Goal: Task Accomplishment & Management: Manage account settings

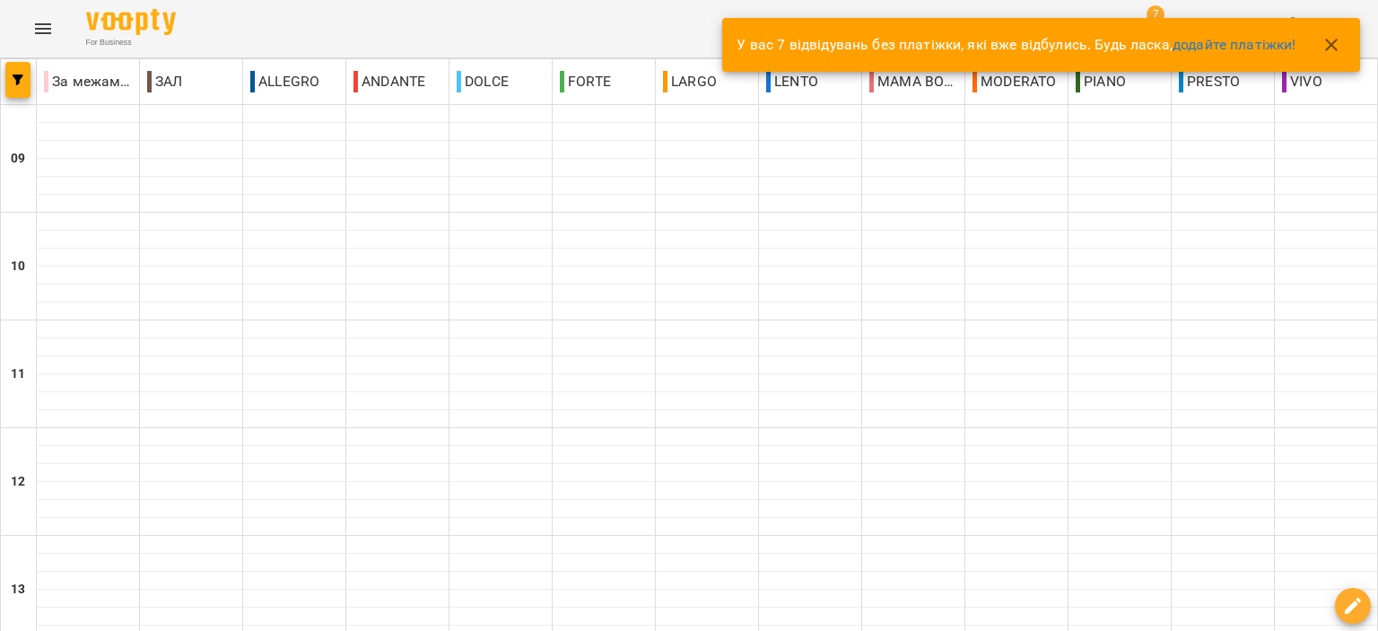
click at [1342, 38] on button "button" at bounding box center [1331, 44] width 43 height 43
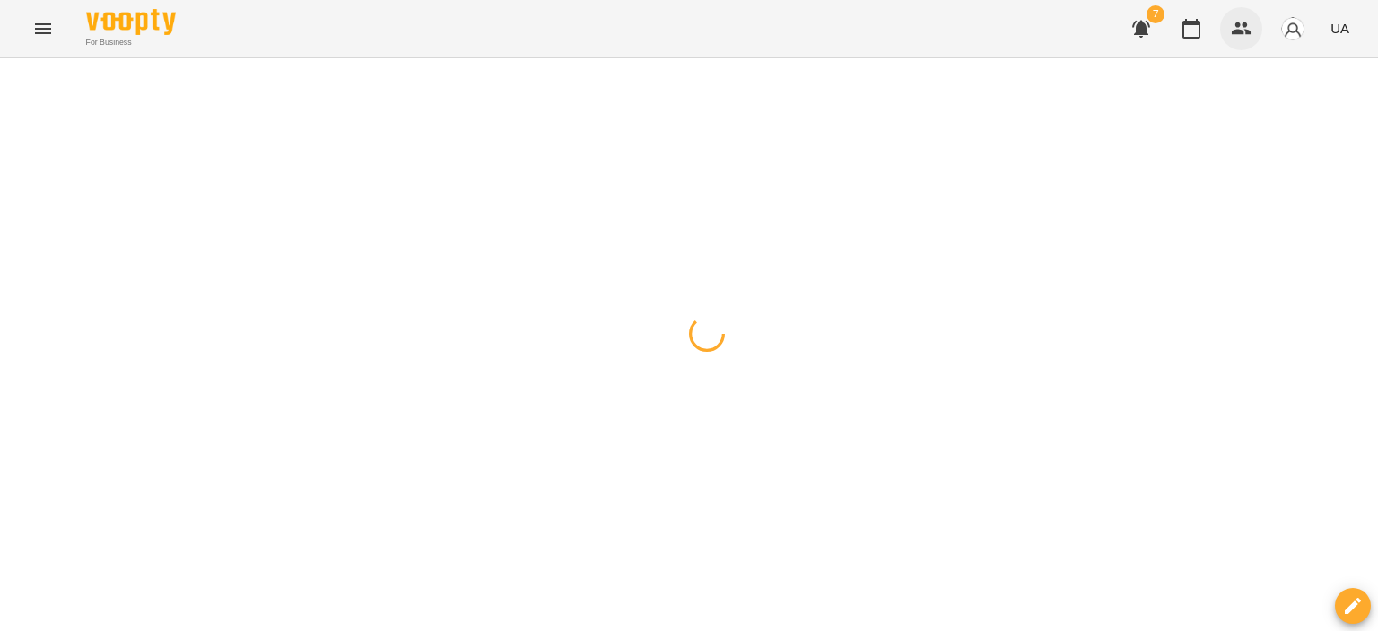
click at [1261, 28] on button "button" at bounding box center [1241, 28] width 43 height 43
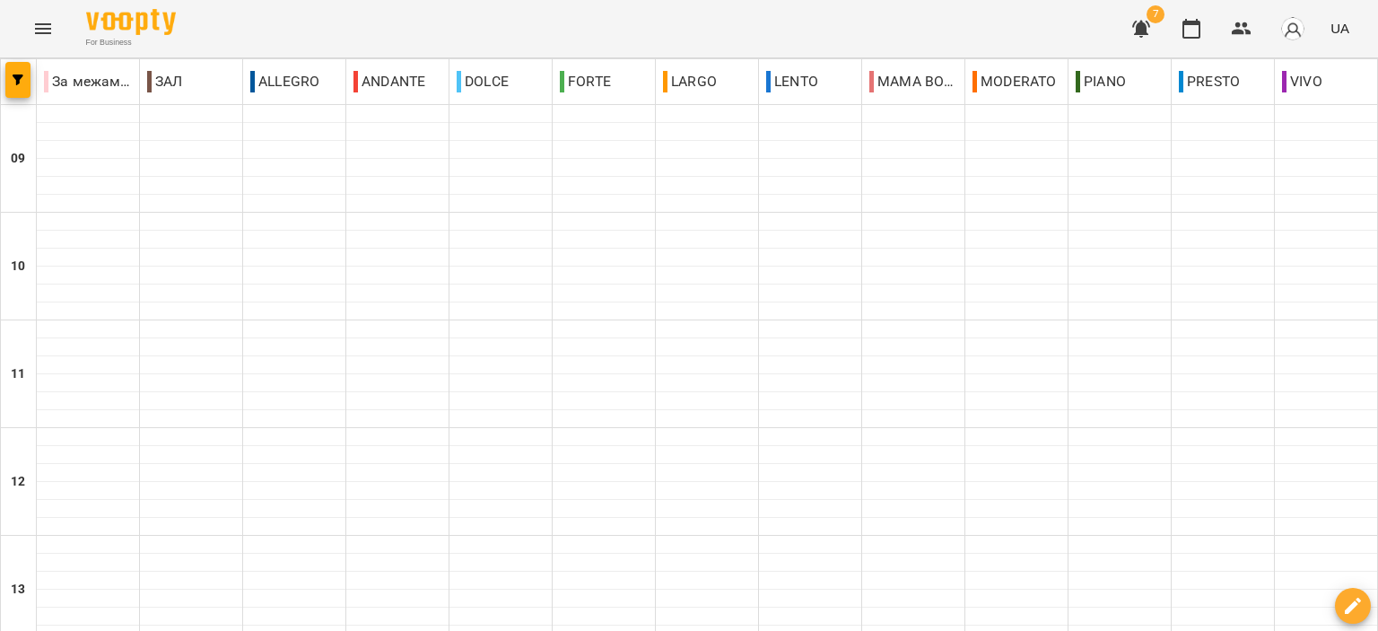
scroll to position [538, 0]
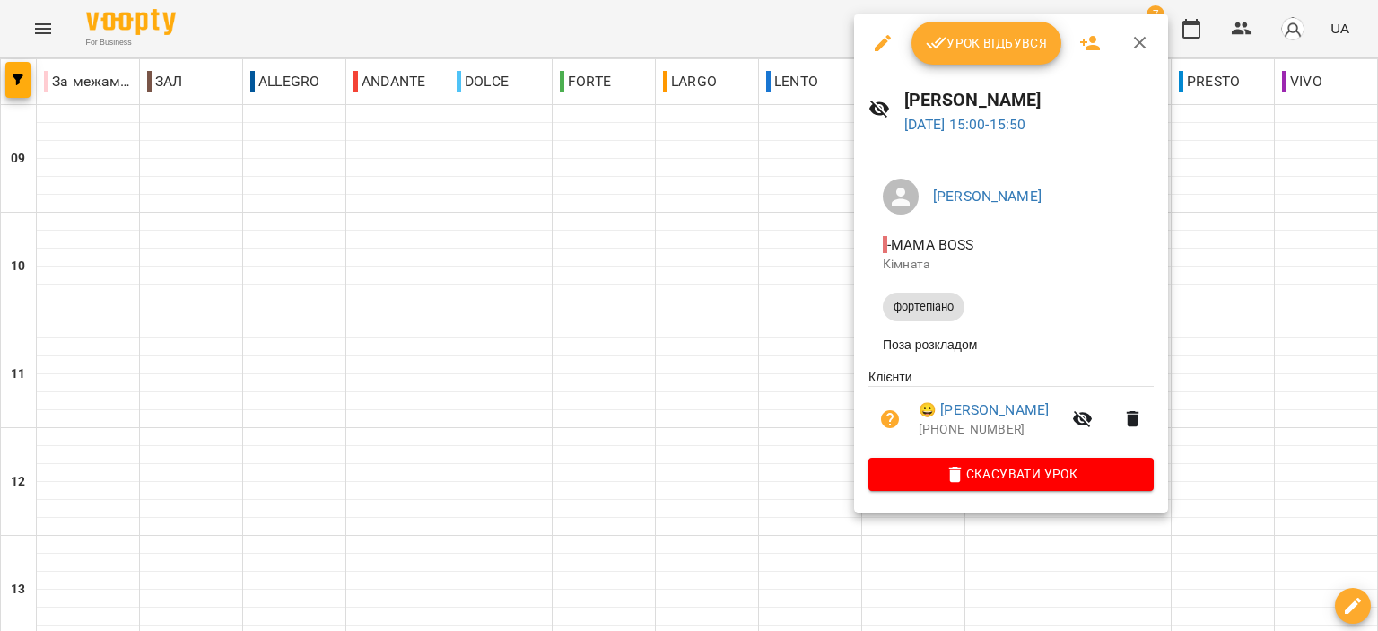
click at [965, 46] on span "Урок відбувся" at bounding box center [987, 43] width 122 height 22
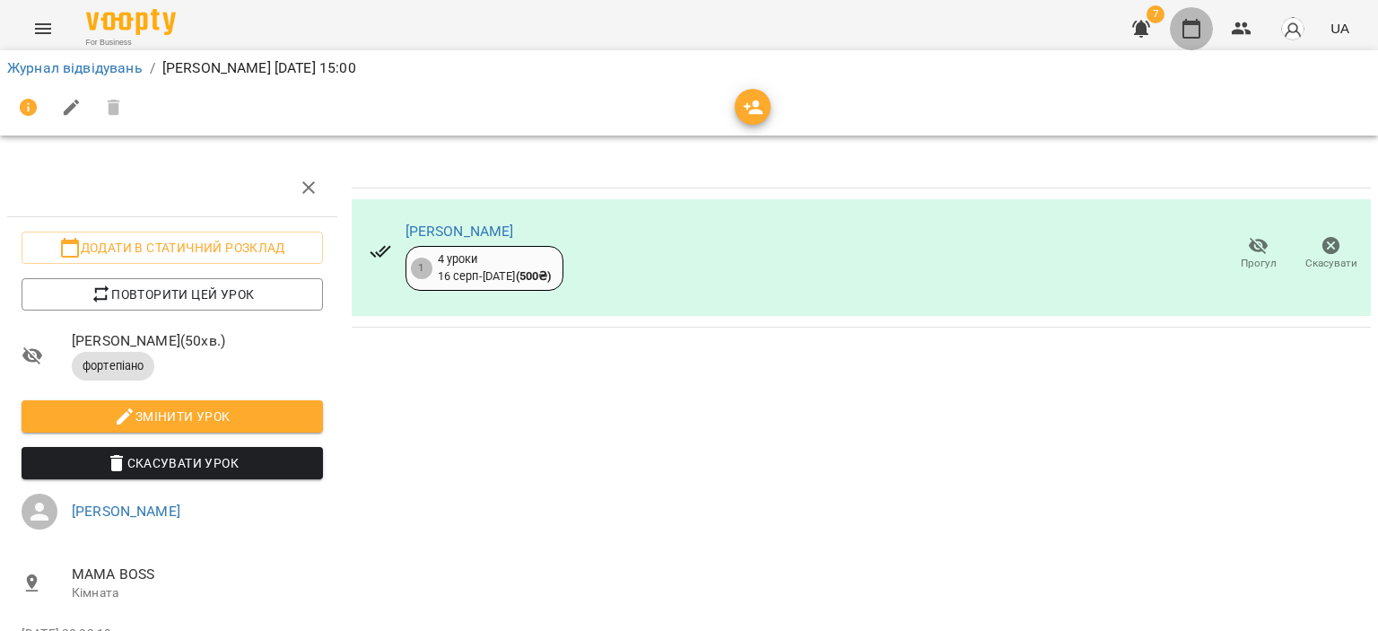
click at [1177, 27] on button "button" at bounding box center [1191, 28] width 43 height 43
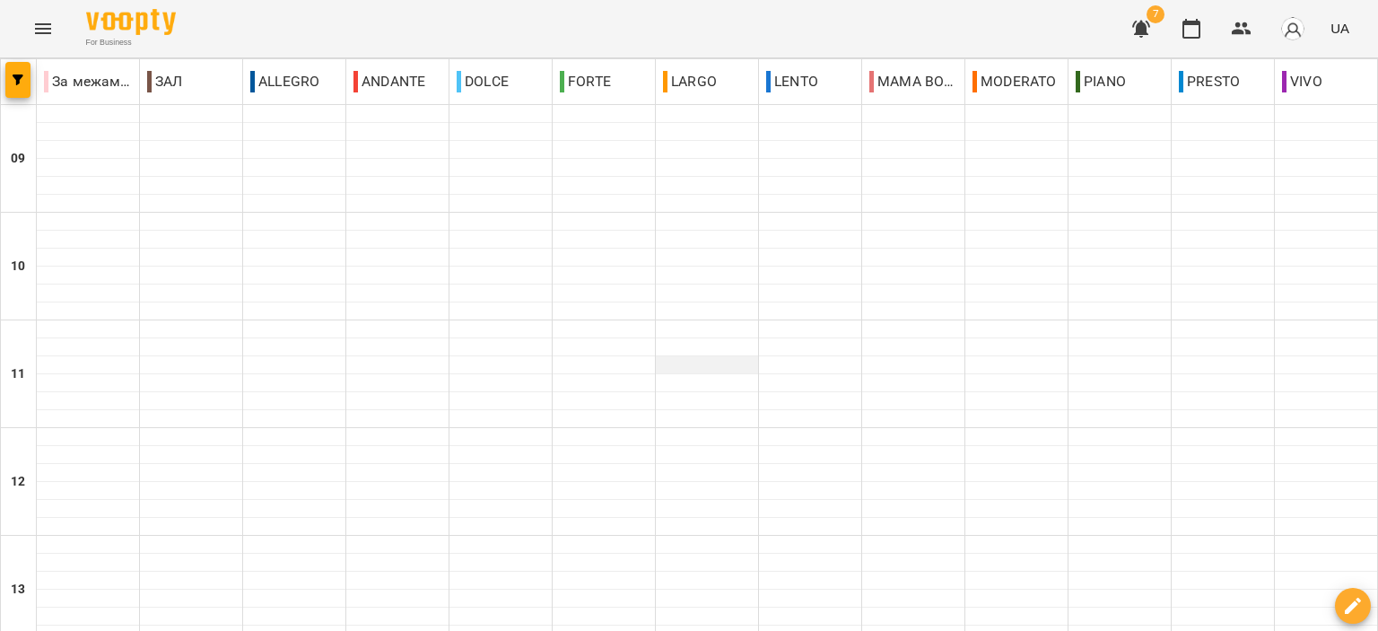
scroll to position [718, 0]
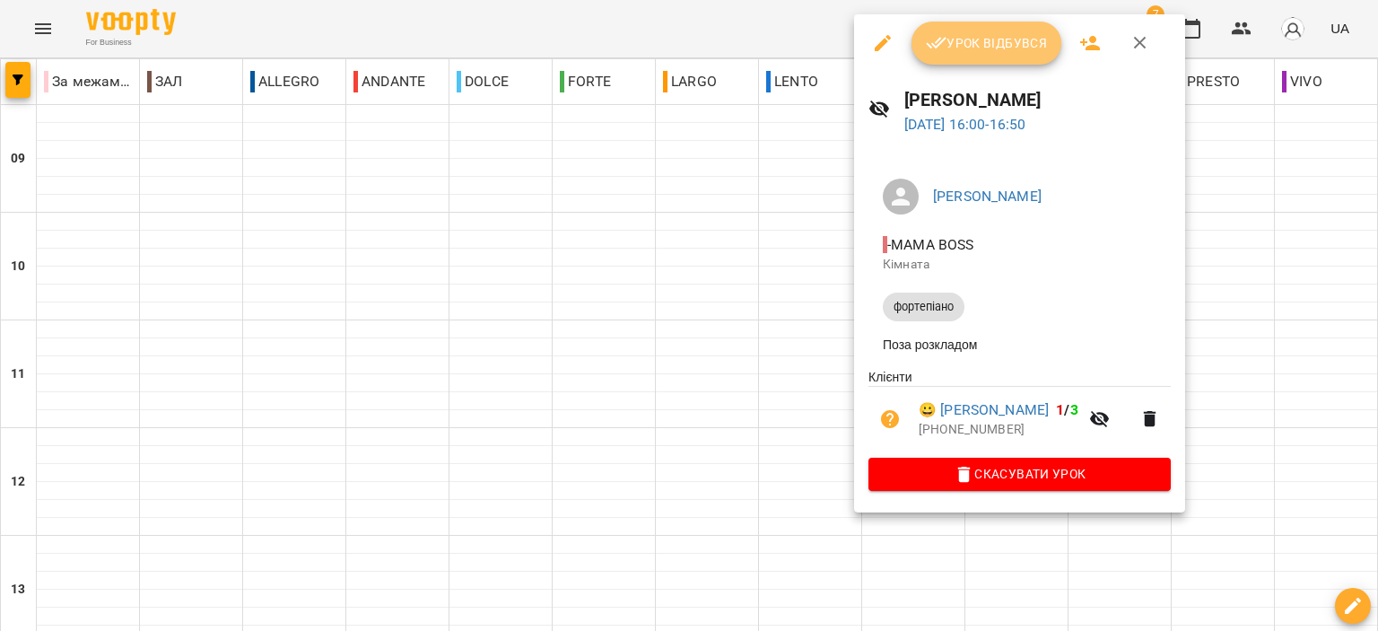
click at [1005, 53] on span "Урок відбувся" at bounding box center [987, 43] width 122 height 22
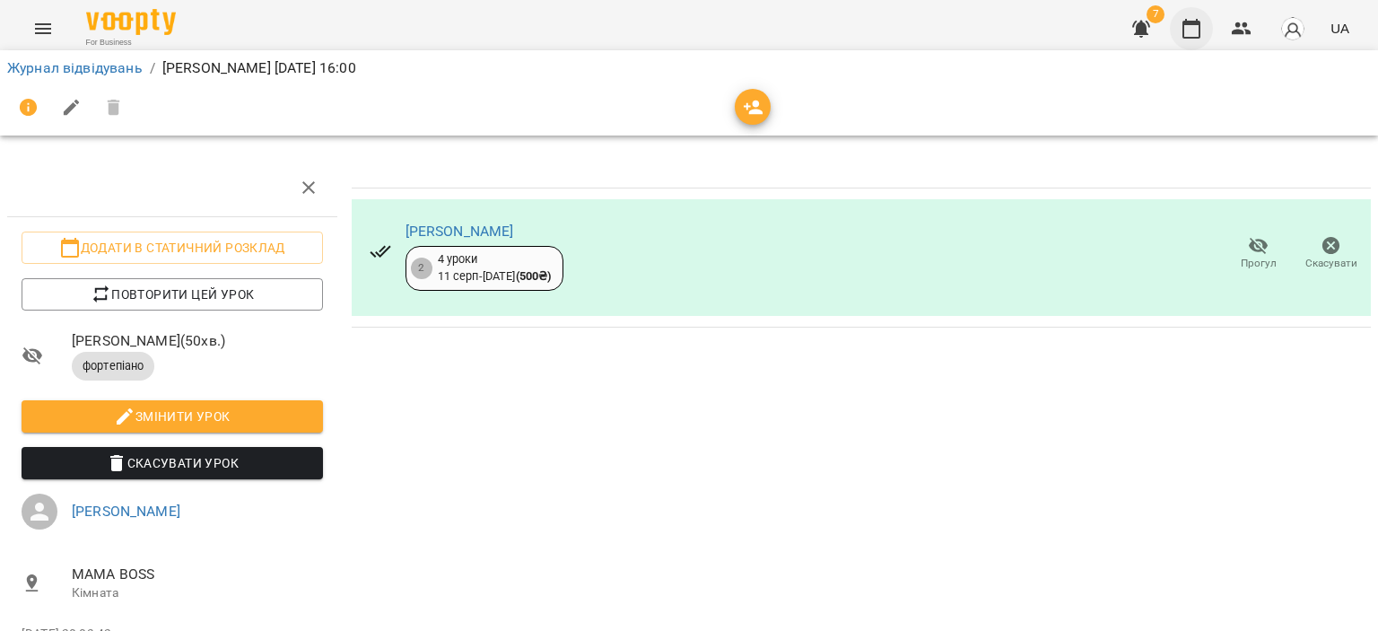
click at [1198, 35] on icon "button" at bounding box center [1191, 29] width 22 height 22
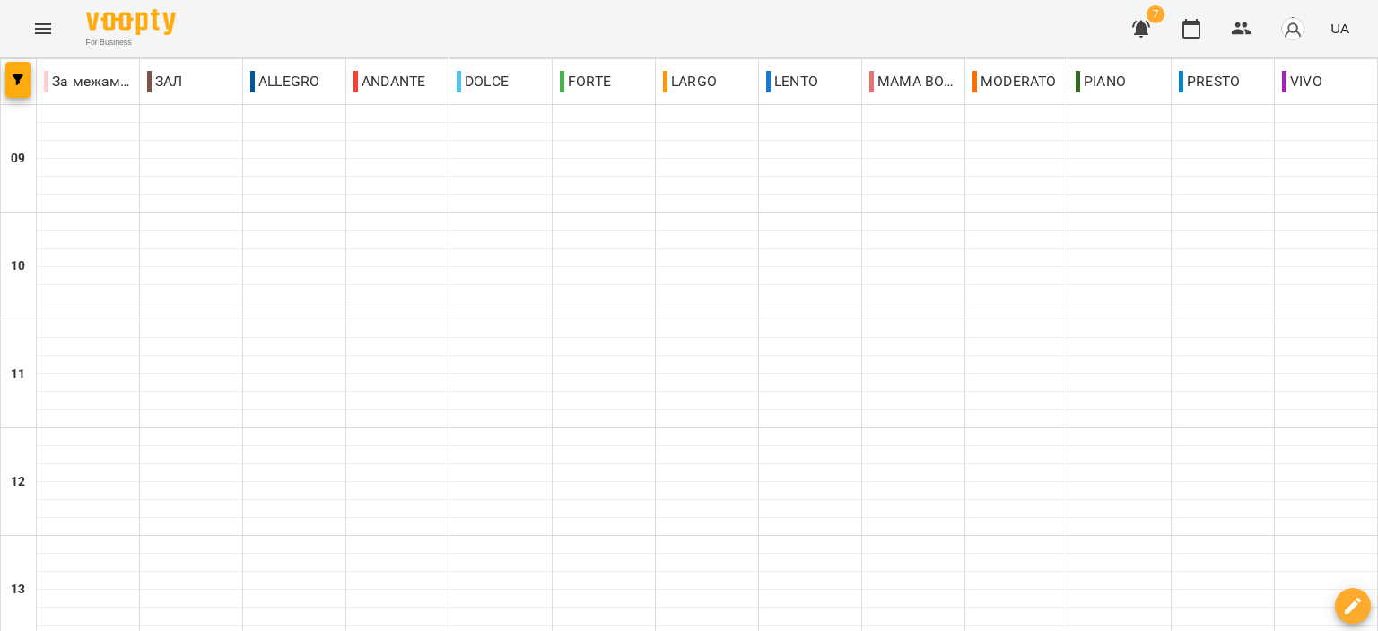
scroll to position [807, 0]
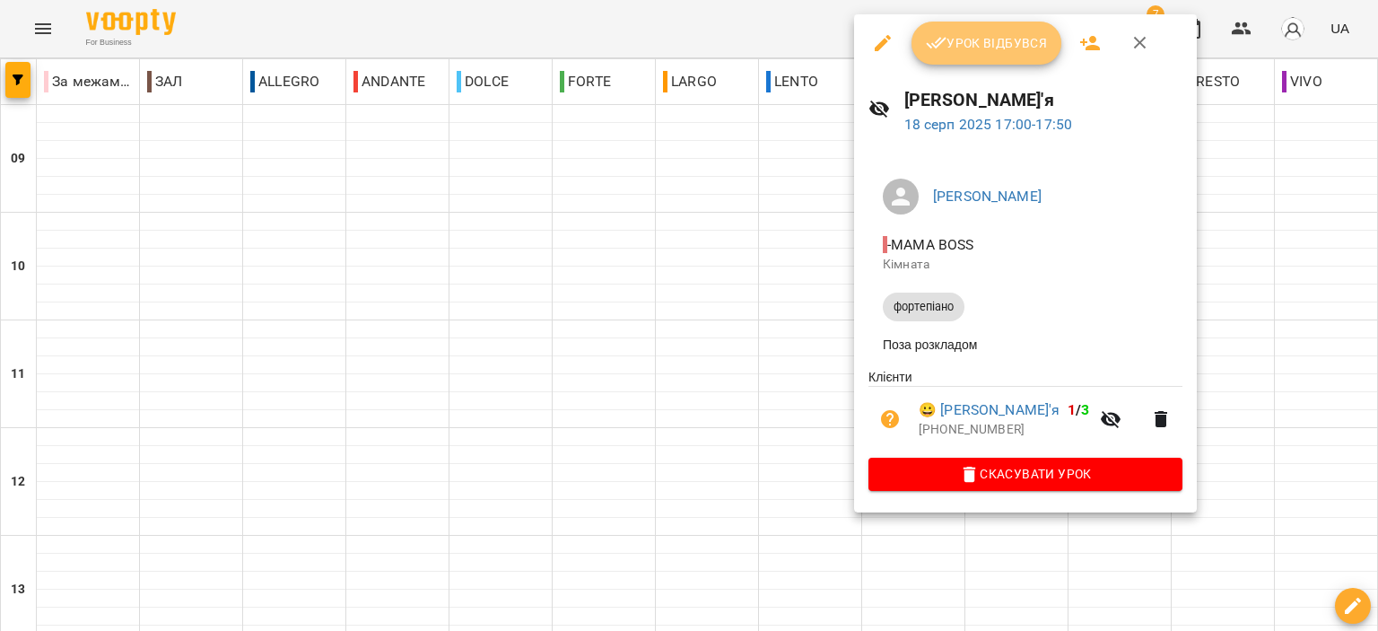
click at [989, 37] on span "Урок відбувся" at bounding box center [987, 43] width 122 height 22
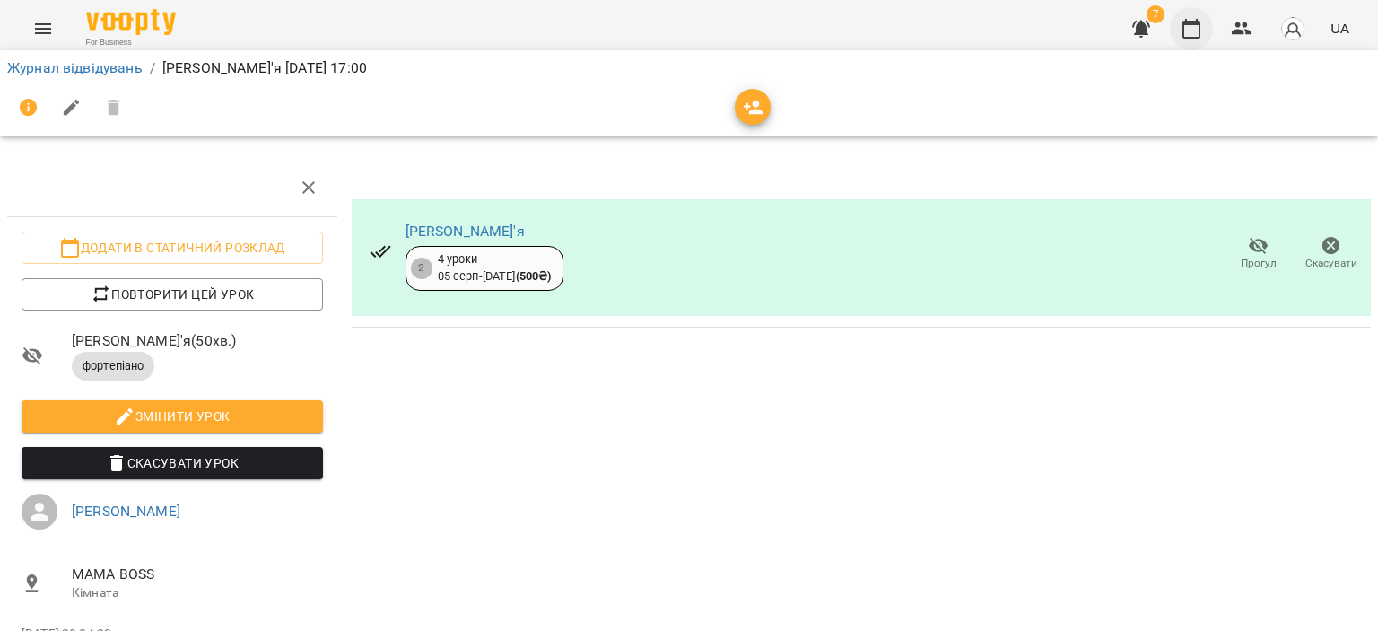
click at [1191, 28] on icon "button" at bounding box center [1191, 29] width 22 height 22
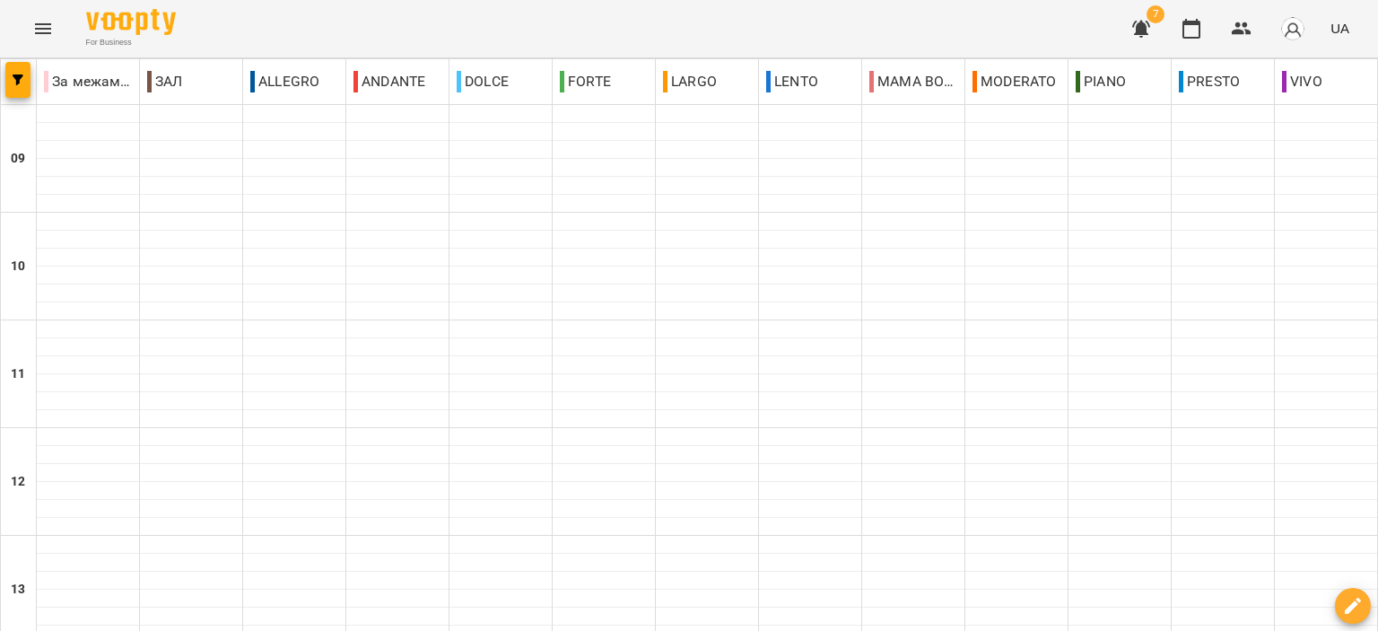
scroll to position [807, 0]
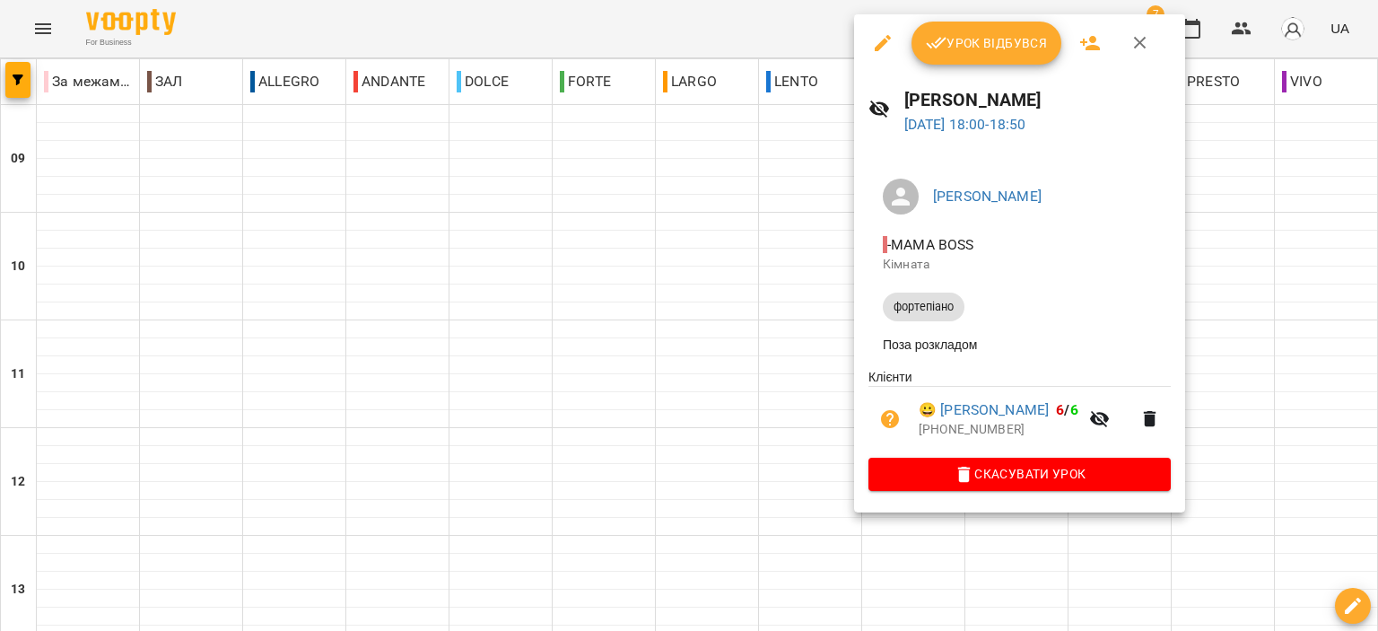
click at [958, 28] on button "Урок відбувся" at bounding box center [986, 43] width 151 height 43
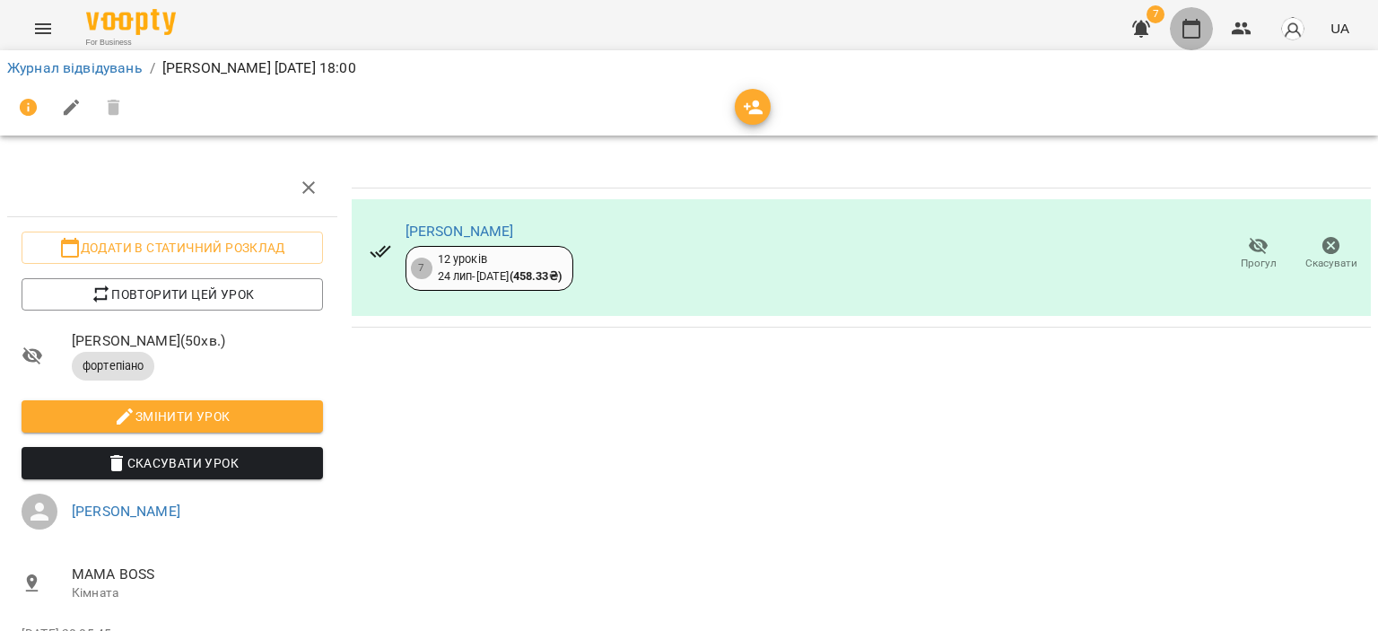
click at [1197, 23] on icon "button" at bounding box center [1191, 29] width 18 height 20
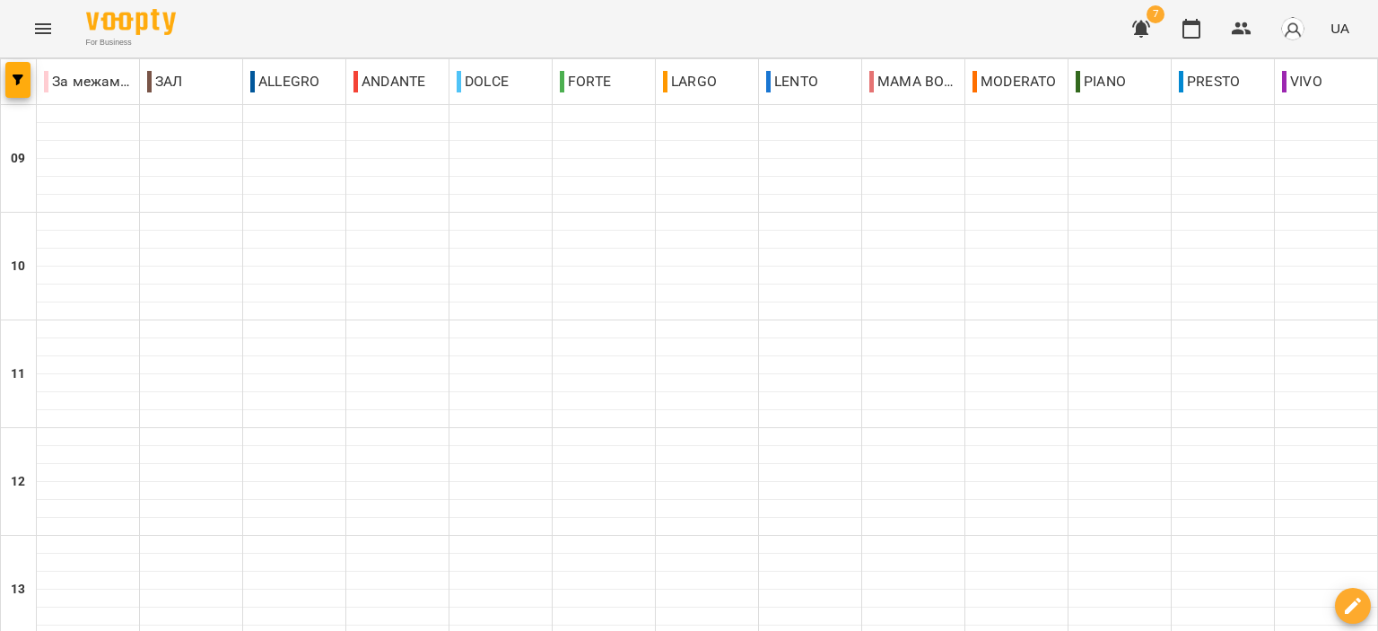
scroll to position [884, 0]
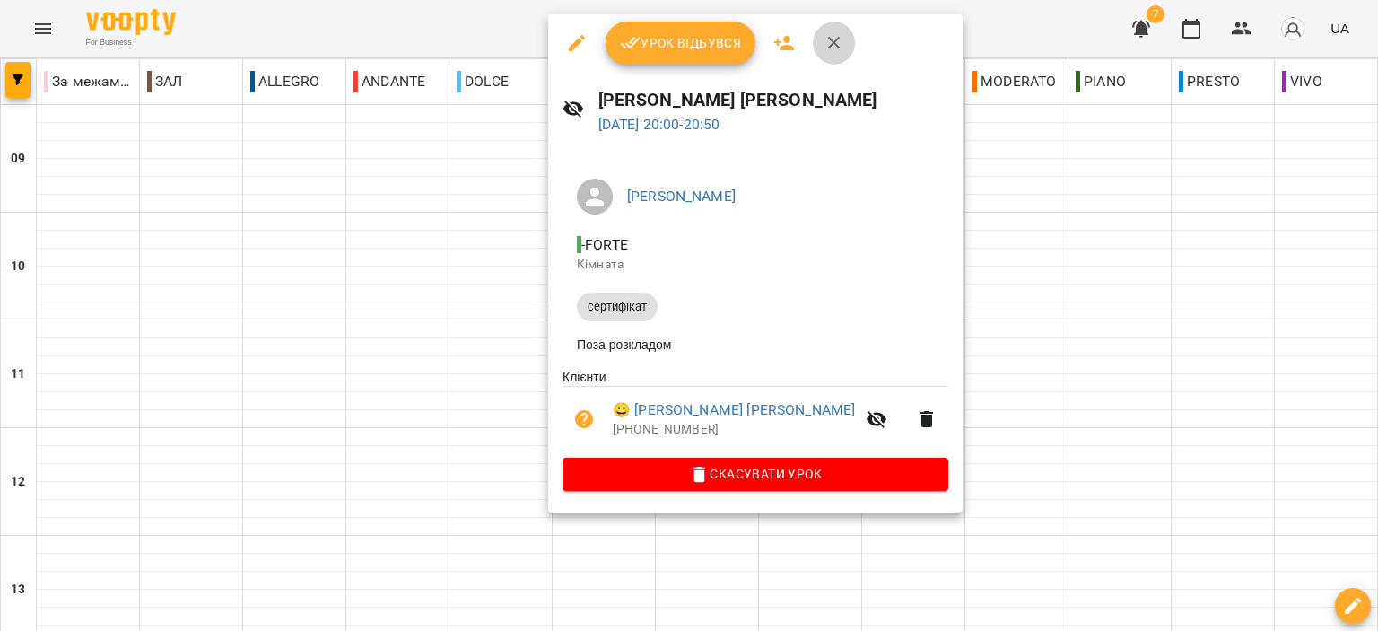
click at [837, 36] on icon "button" at bounding box center [834, 43] width 22 height 22
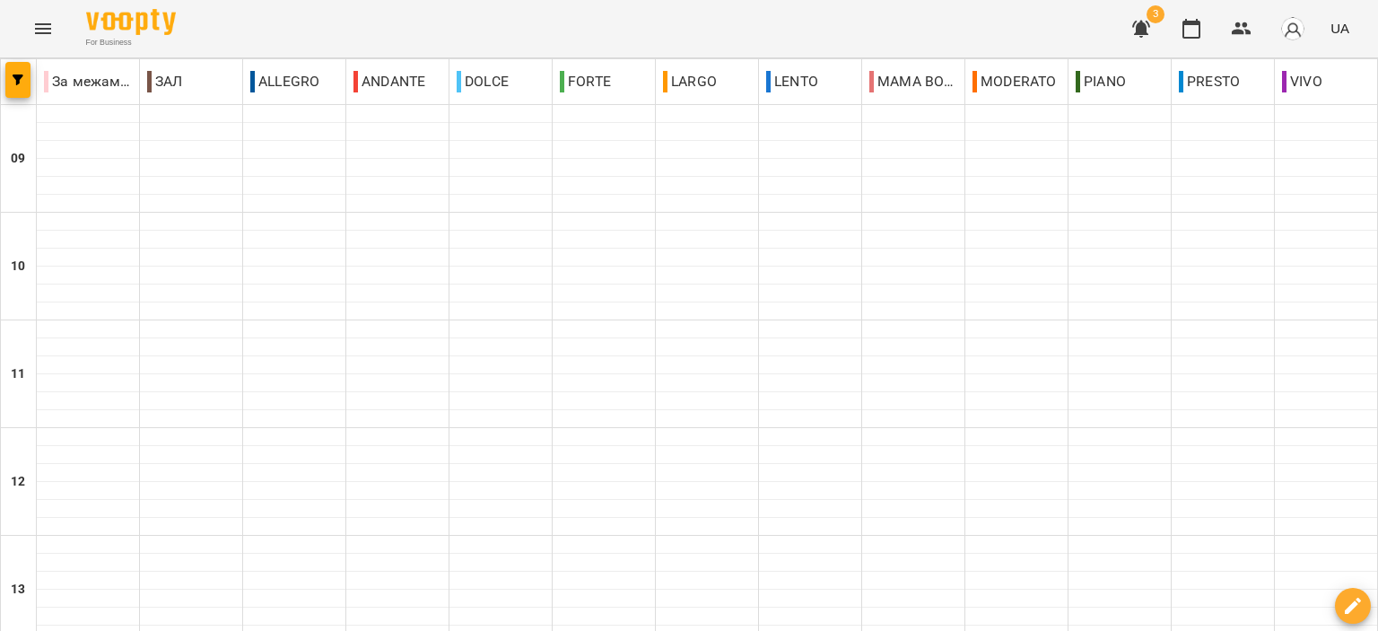
click at [1133, 29] on icon "button" at bounding box center [1141, 29] width 22 height 22
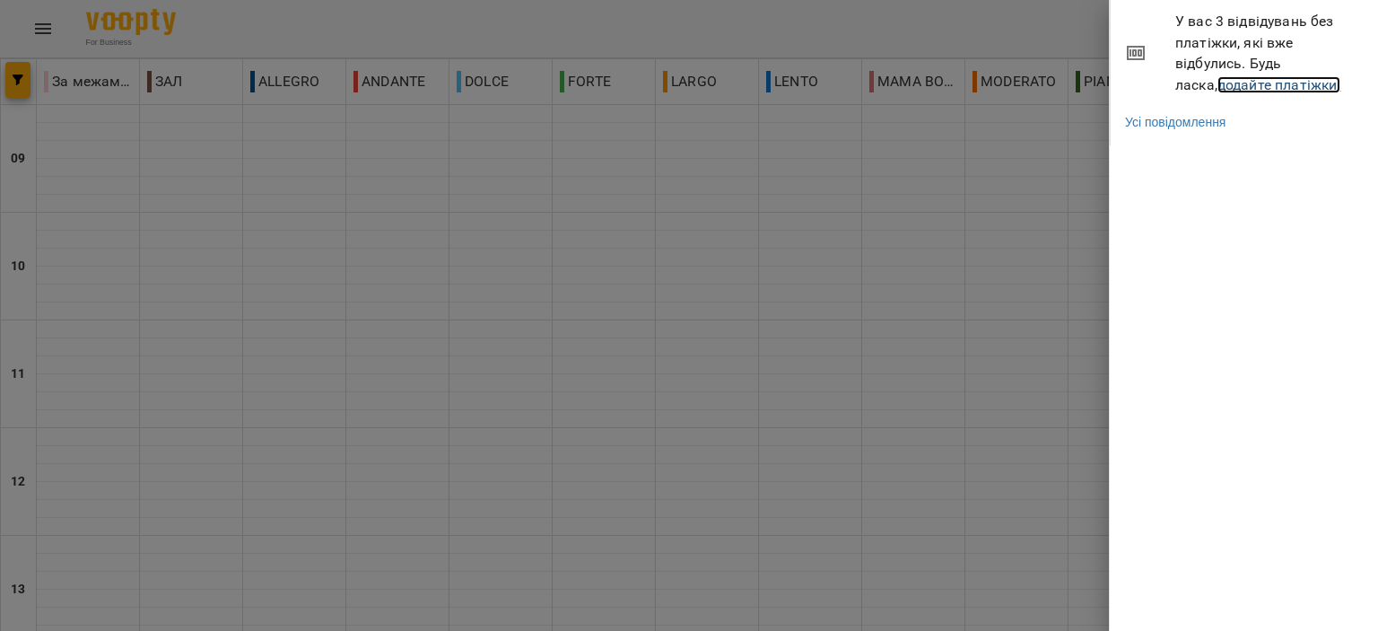
click at [1217, 90] on link "додайте платіжки!" at bounding box center [1279, 84] width 124 height 17
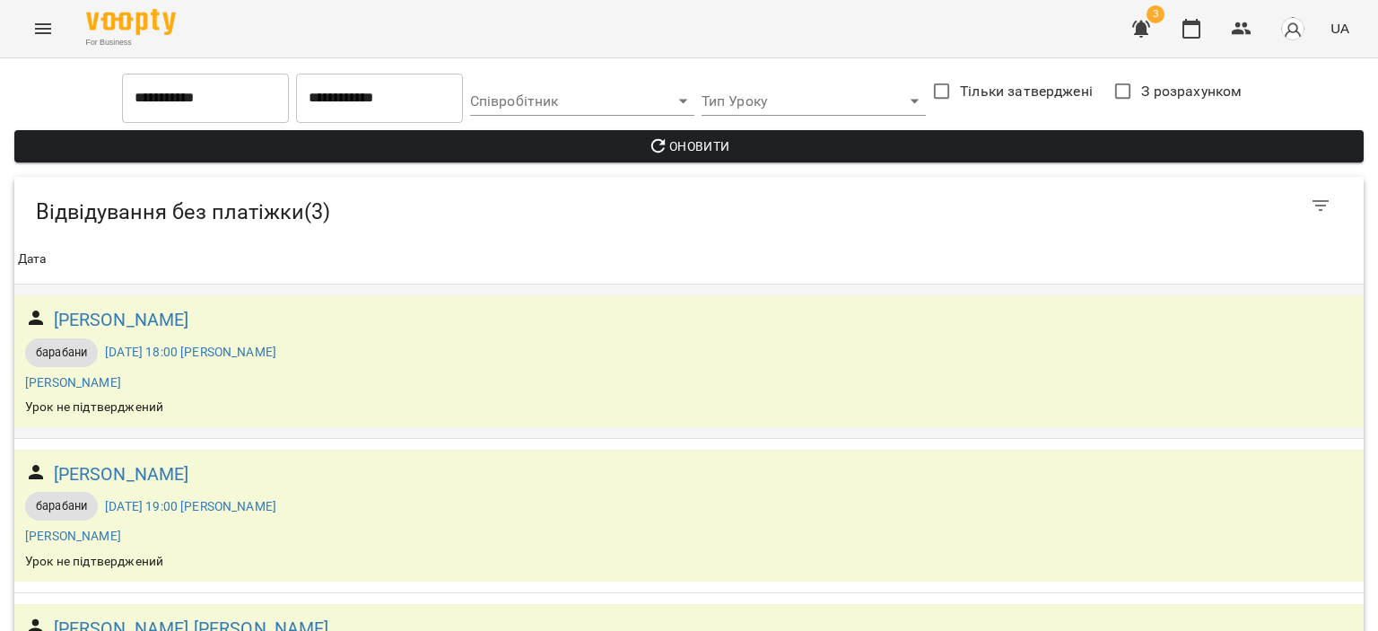
scroll to position [129, 0]
click at [1196, 28] on icon "button" at bounding box center [1191, 29] width 22 height 22
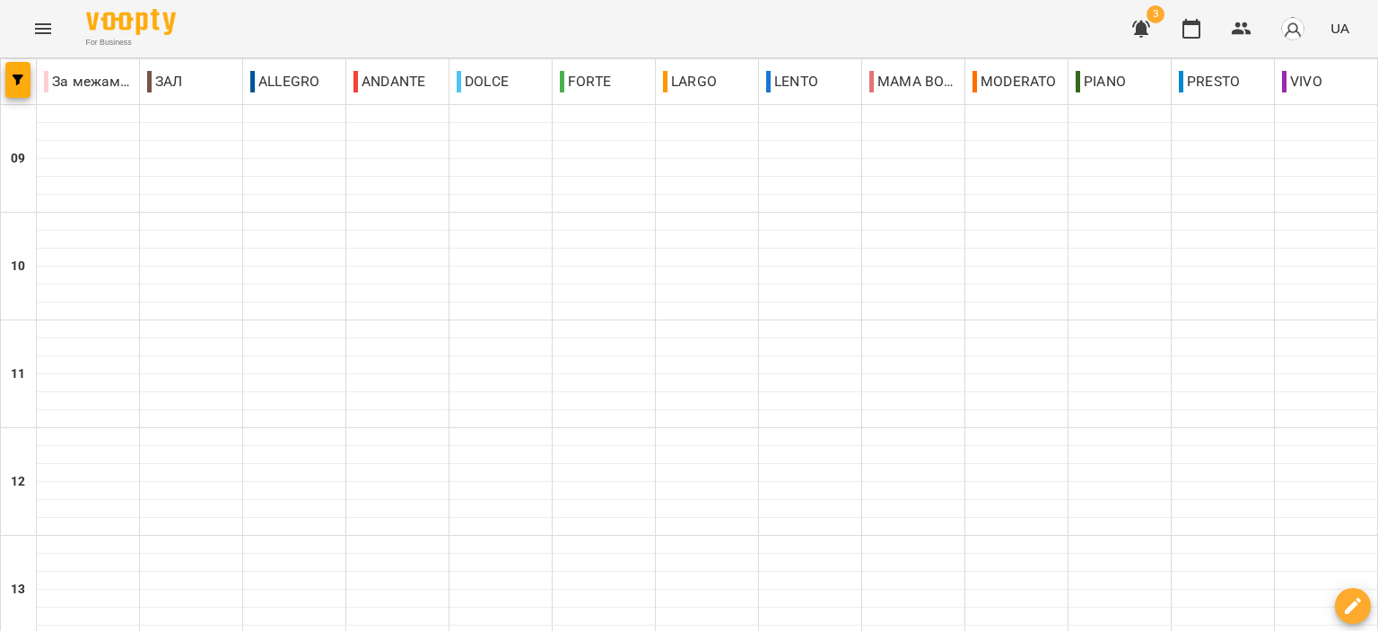
scroll to position [884, 0]
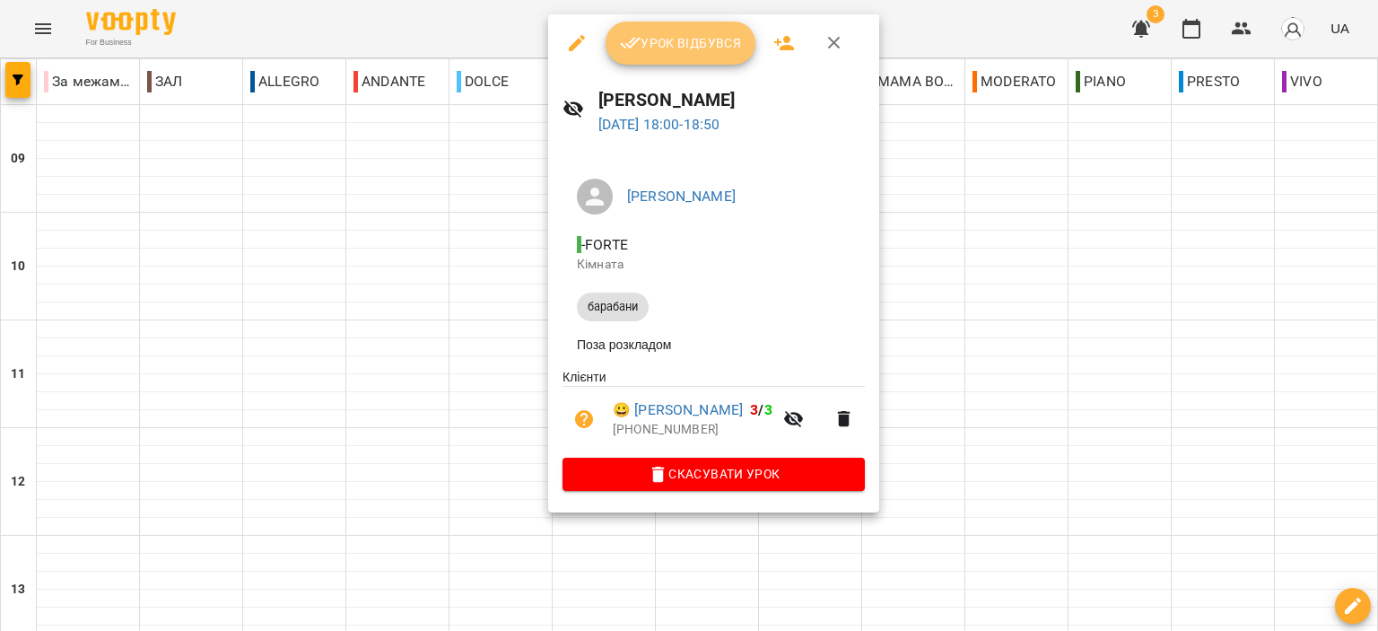
click at [680, 38] on span "Урок відбувся" at bounding box center [681, 43] width 122 height 22
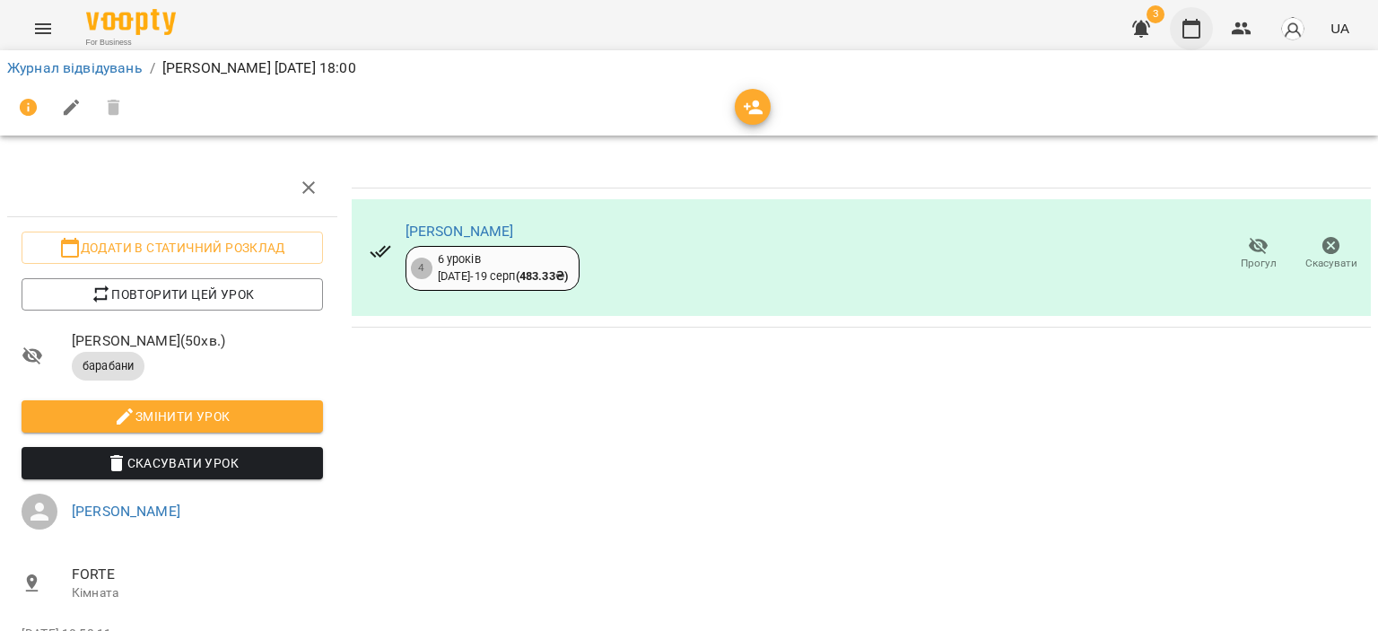
click at [1196, 31] on icon "button" at bounding box center [1191, 29] width 22 height 22
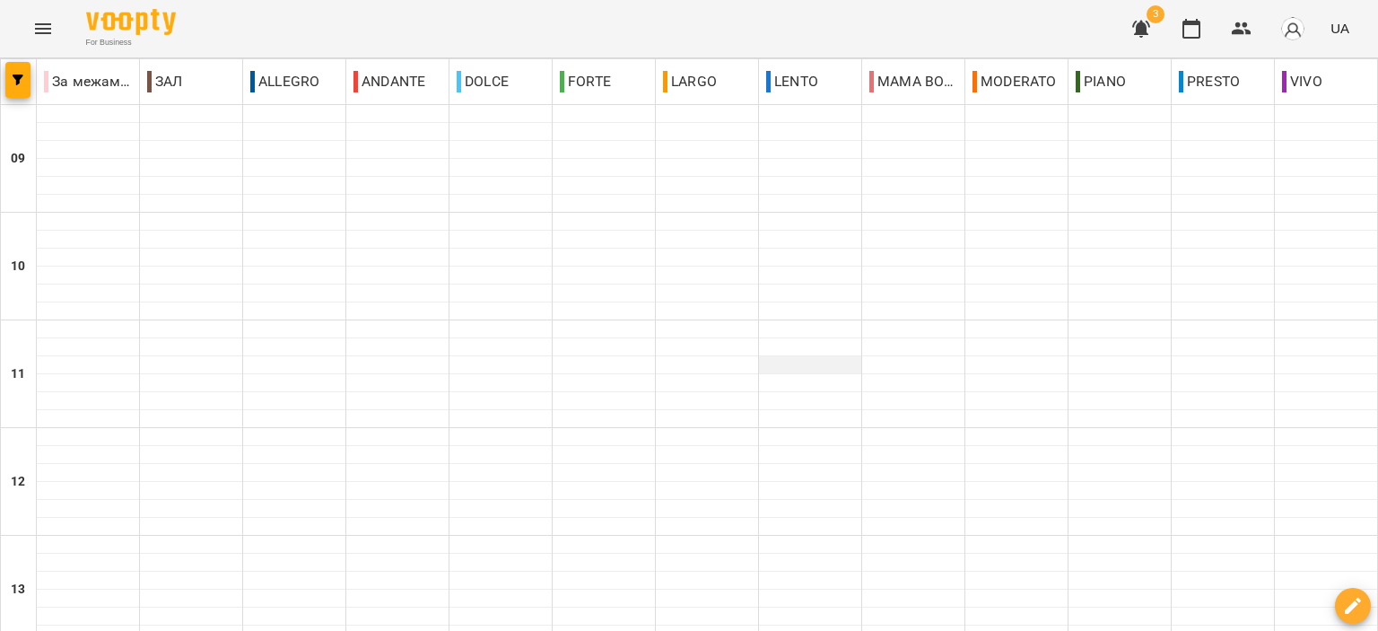
scroll to position [884, 0]
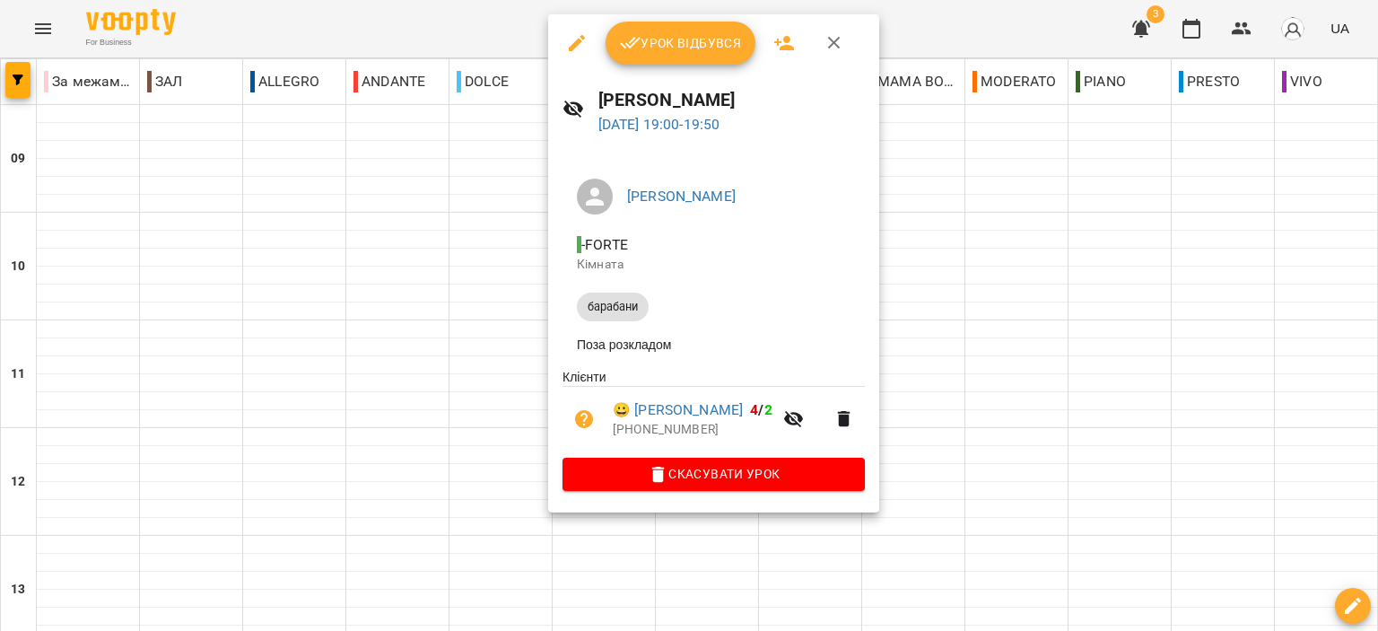
click at [678, 46] on span "Урок відбувся" at bounding box center [681, 43] width 122 height 22
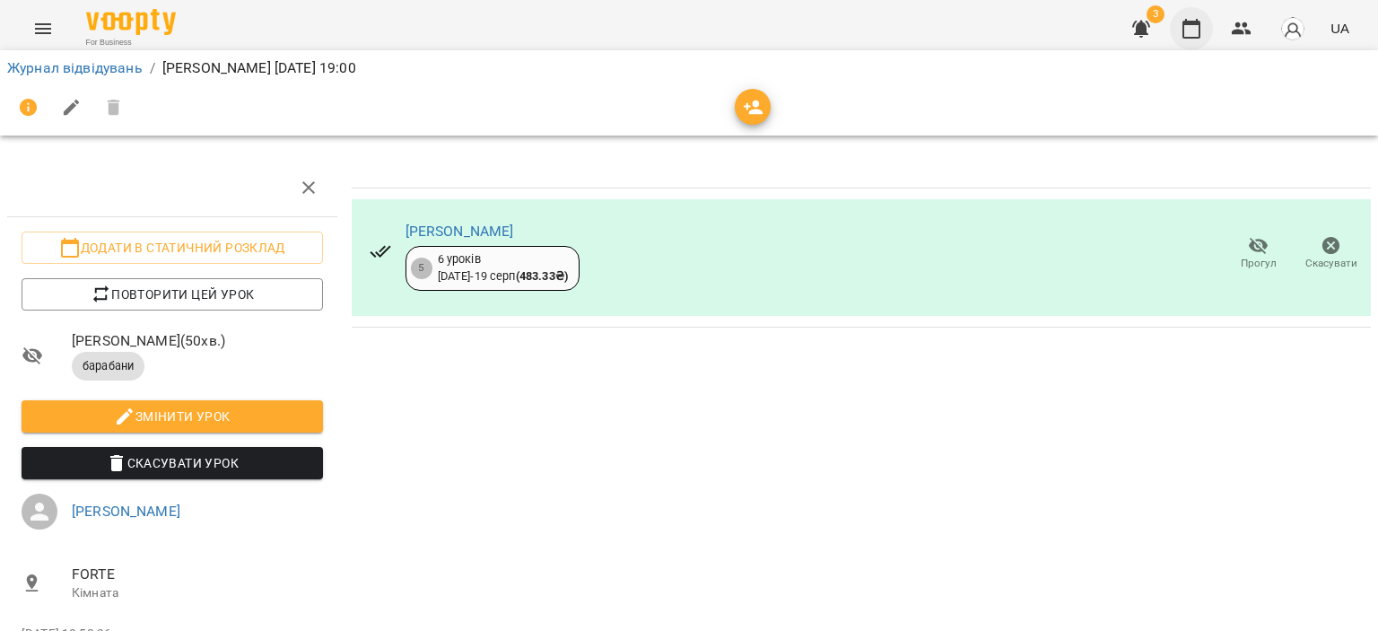
click at [1199, 26] on icon "button" at bounding box center [1191, 29] width 18 height 20
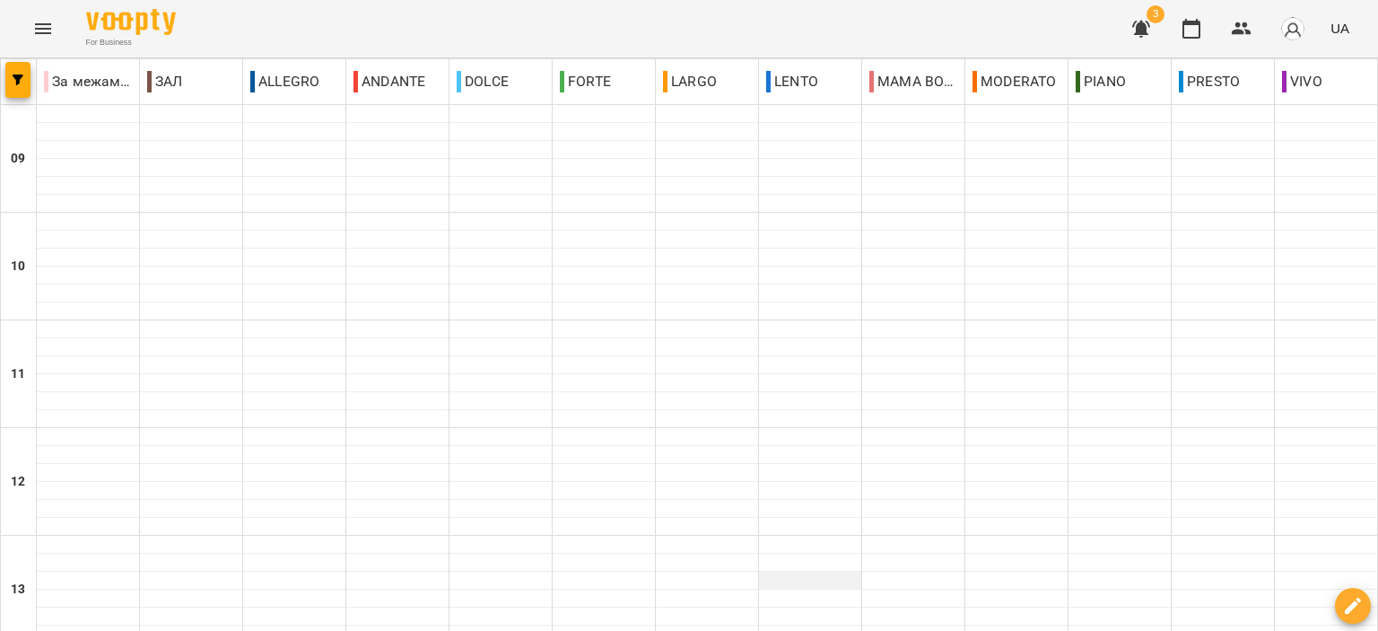
scroll to position [884, 0]
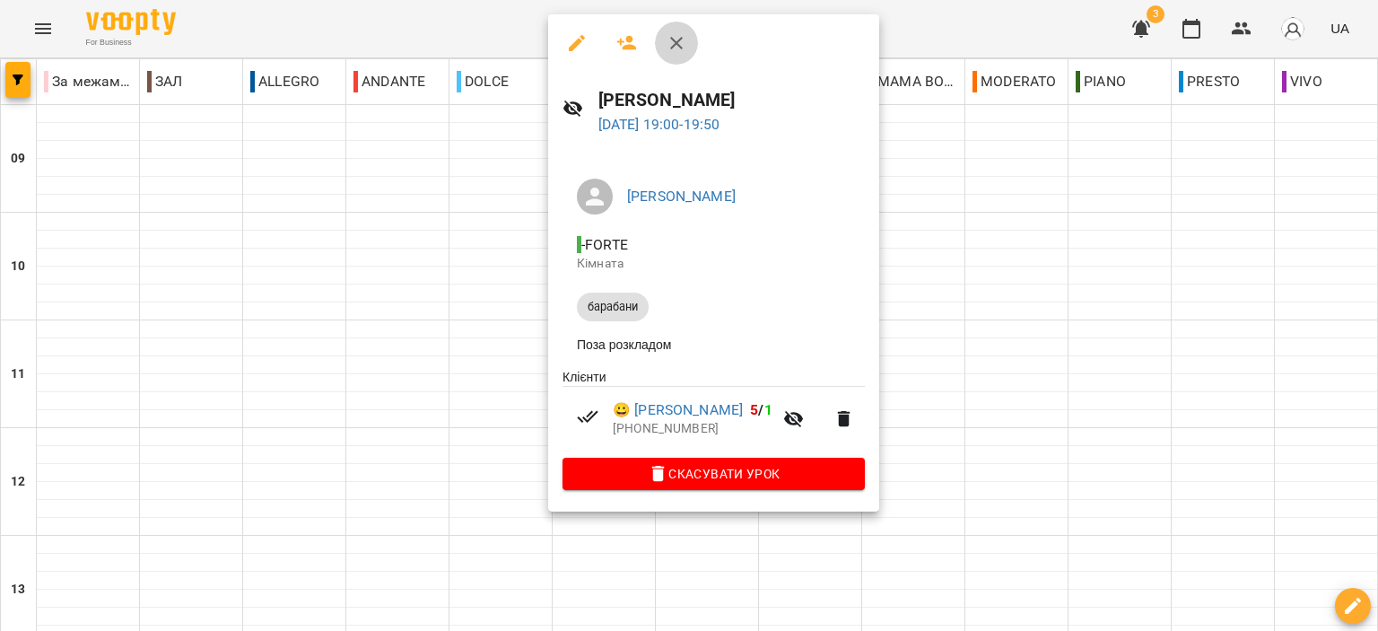
click at [677, 39] on icon "button" at bounding box center [677, 43] width 22 height 22
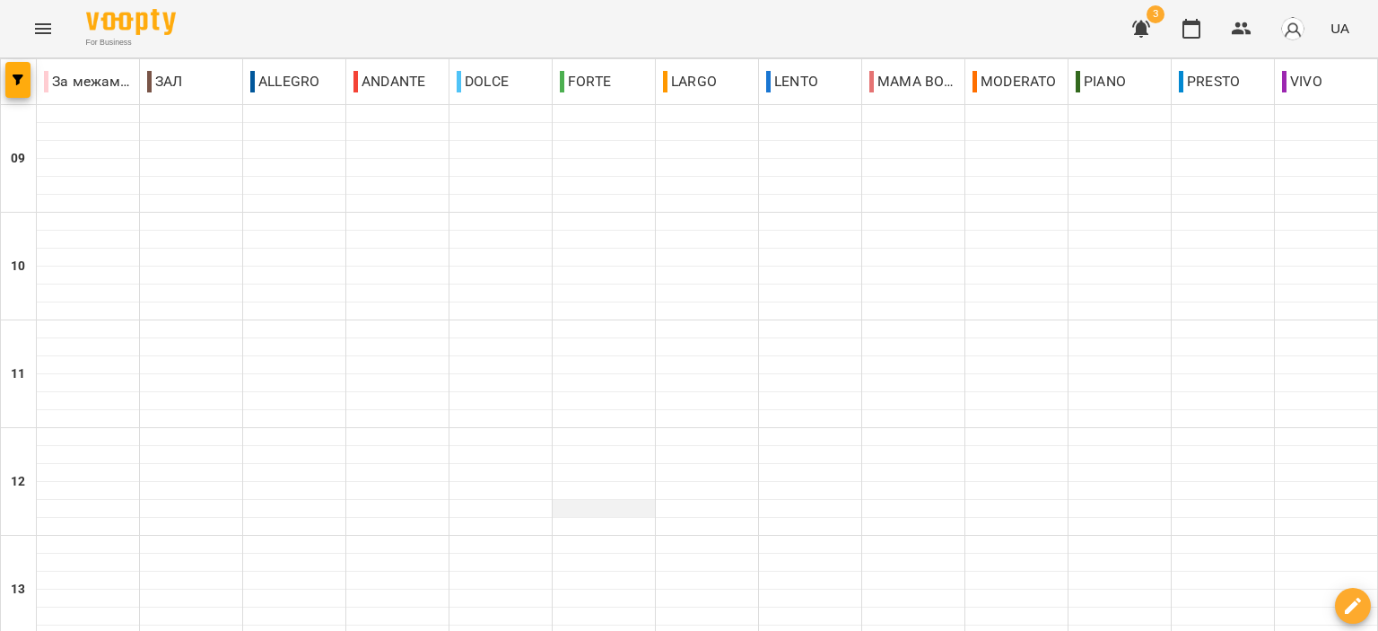
scroll to position [359, 0]
